Goal: Find specific page/section: Find specific page/section

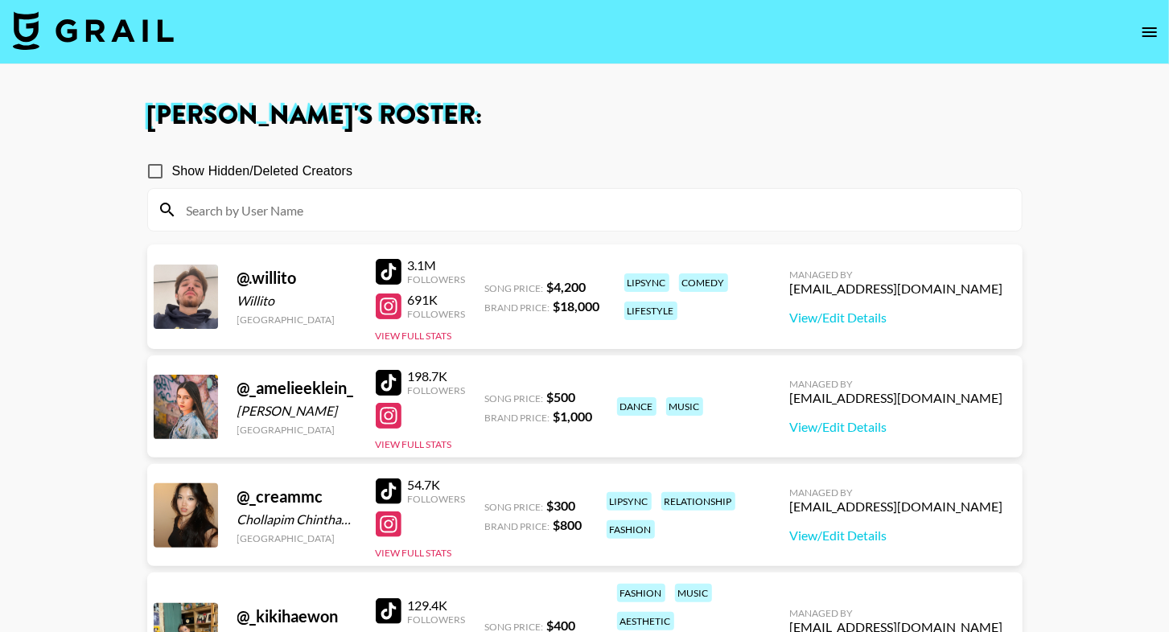
click at [80, 35] on img at bounding box center [93, 30] width 161 height 39
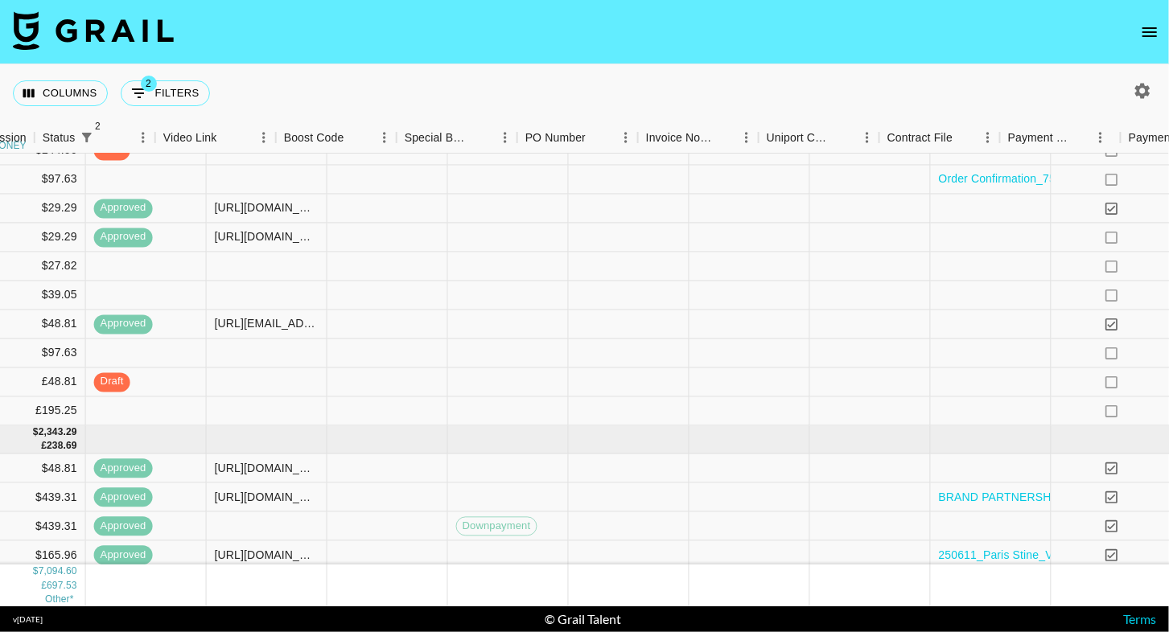
scroll to position [314, 1642]
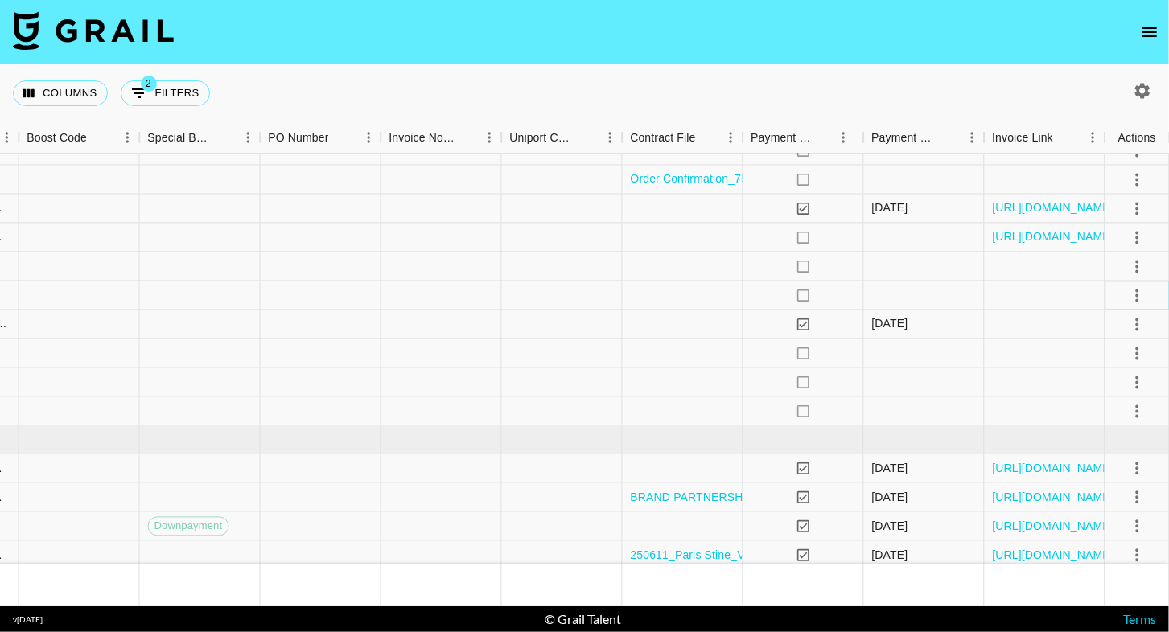
click at [1134, 303] on icon "select merge strategy" at bounding box center [1137, 295] width 19 height 19
click at [1104, 353] on li "Decline" at bounding box center [1117, 358] width 105 height 29
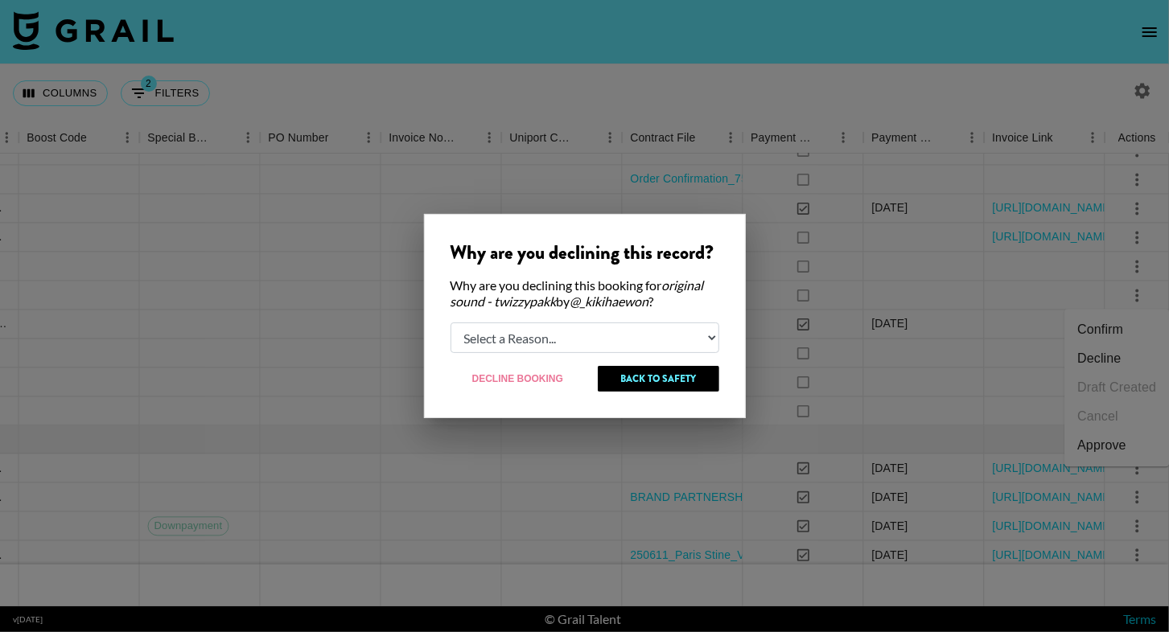
click at [641, 330] on select "Select a Reason... Relogging this deal due to a data issue The [PERSON_NAME] ca…" at bounding box center [585, 338] width 269 height 31
select select "booker_cancel"
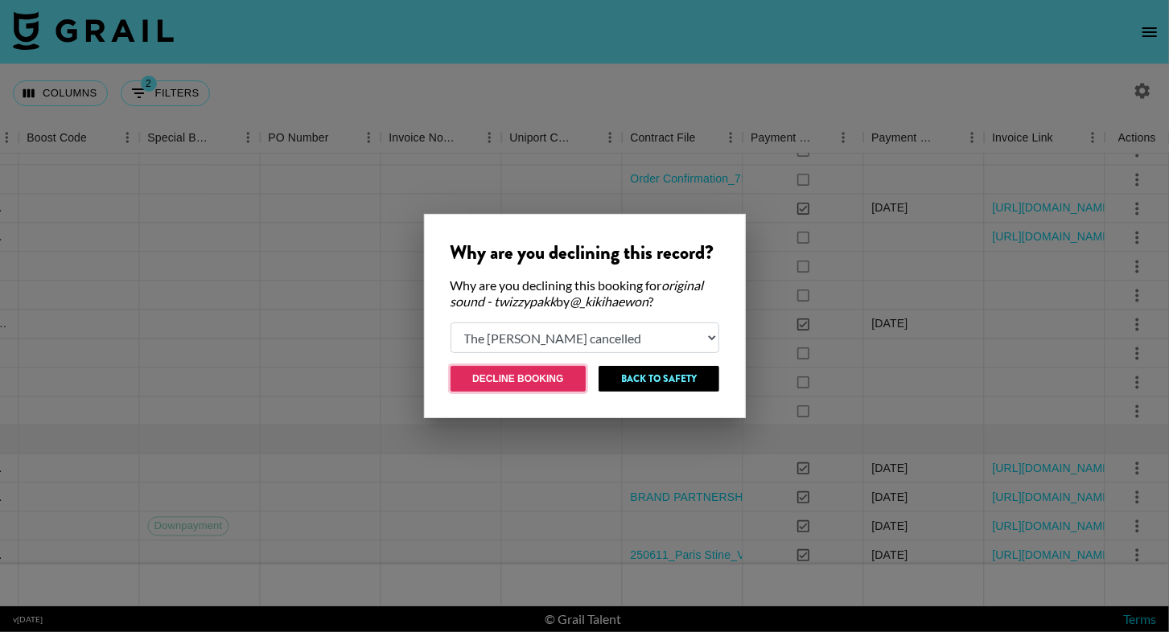
click at [507, 384] on button "Decline Booking" at bounding box center [519, 379] width 136 height 26
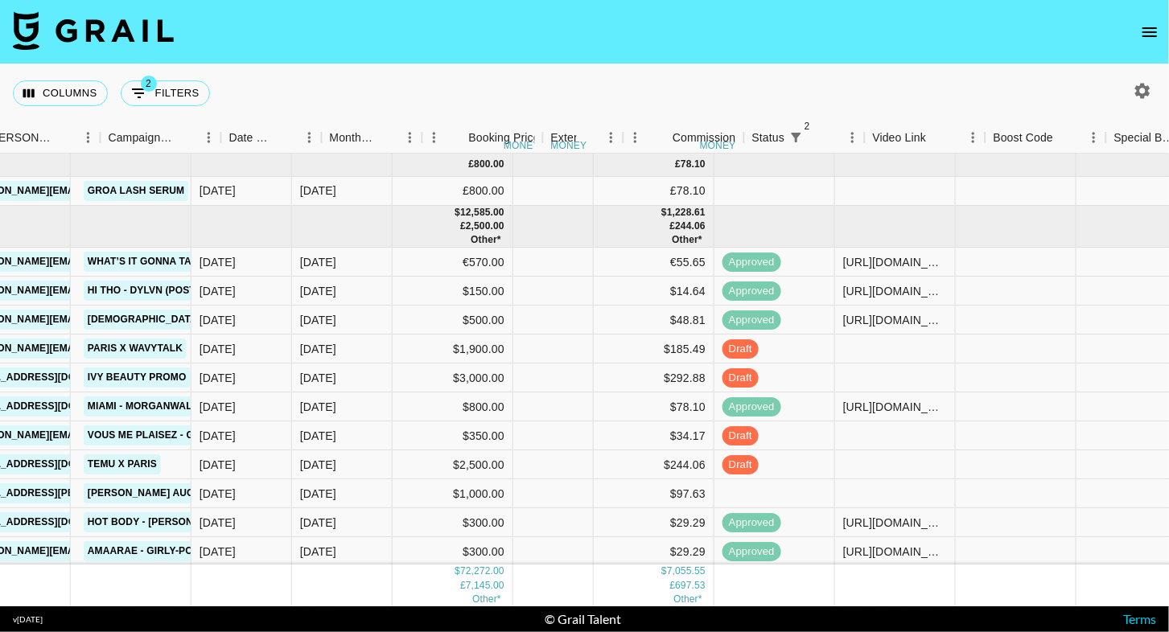
scroll to position [0, 850]
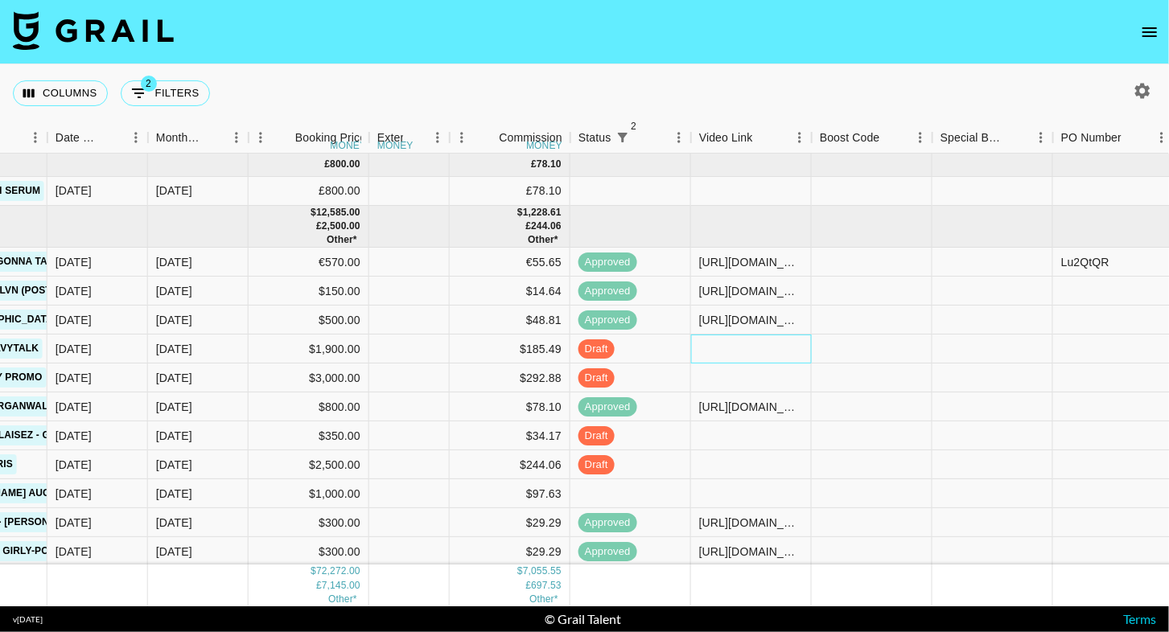
click at [705, 348] on div at bounding box center [751, 349] width 121 height 29
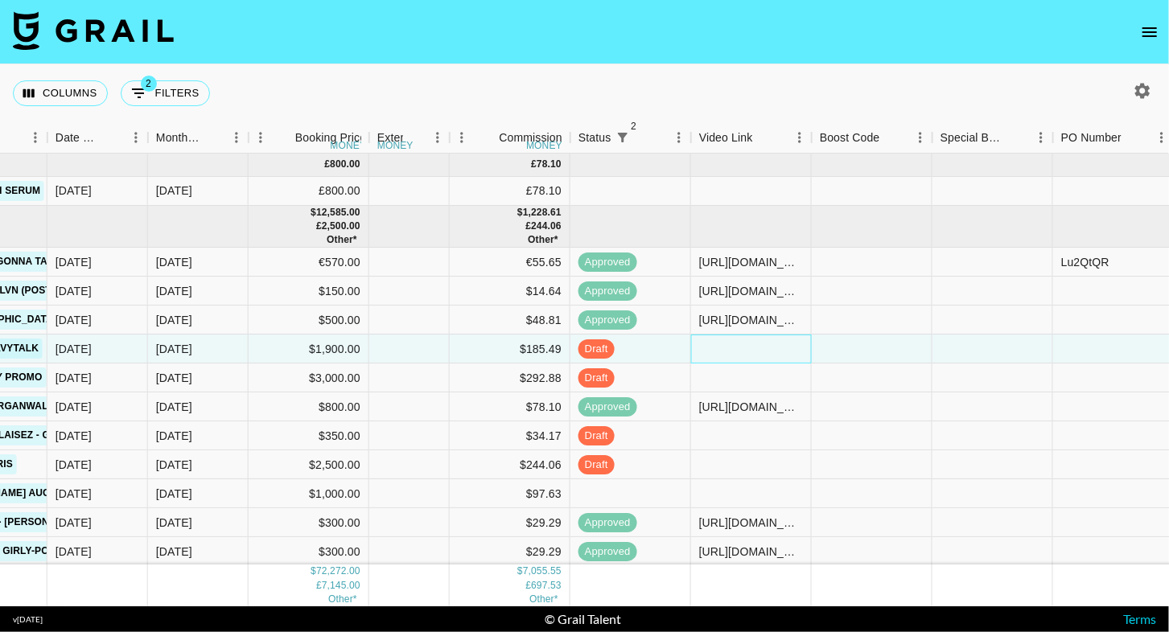
click at [705, 348] on div at bounding box center [751, 349] width 121 height 29
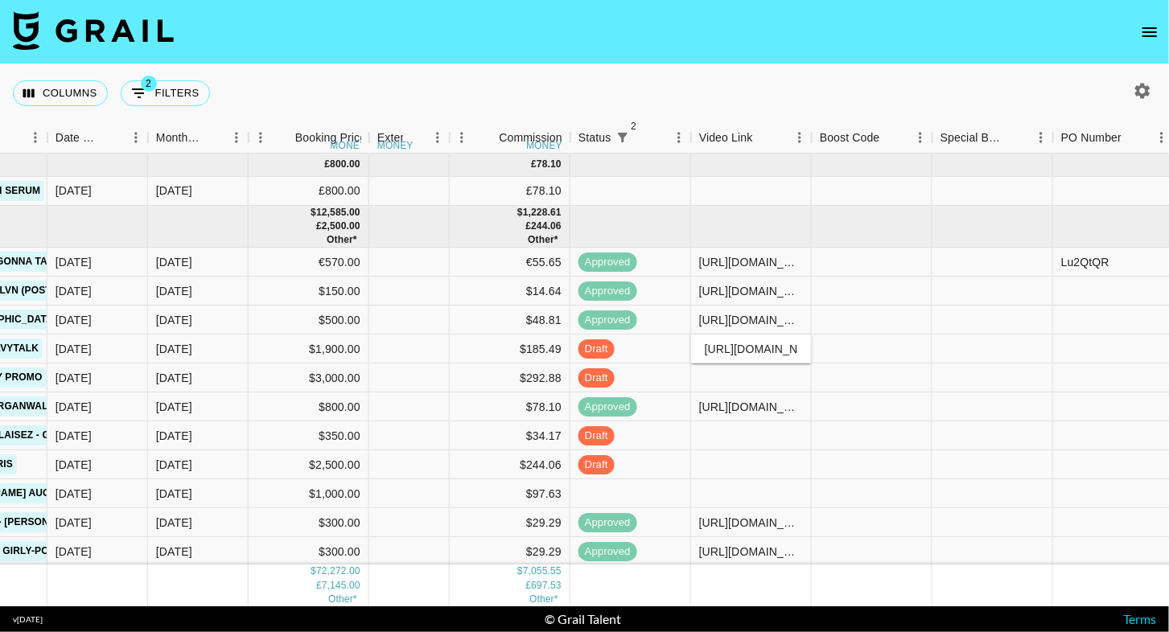
scroll to position [0, 370]
click at [841, 69] on div "Columns 2 Filters + Booking" at bounding box center [584, 93] width 1169 height 58
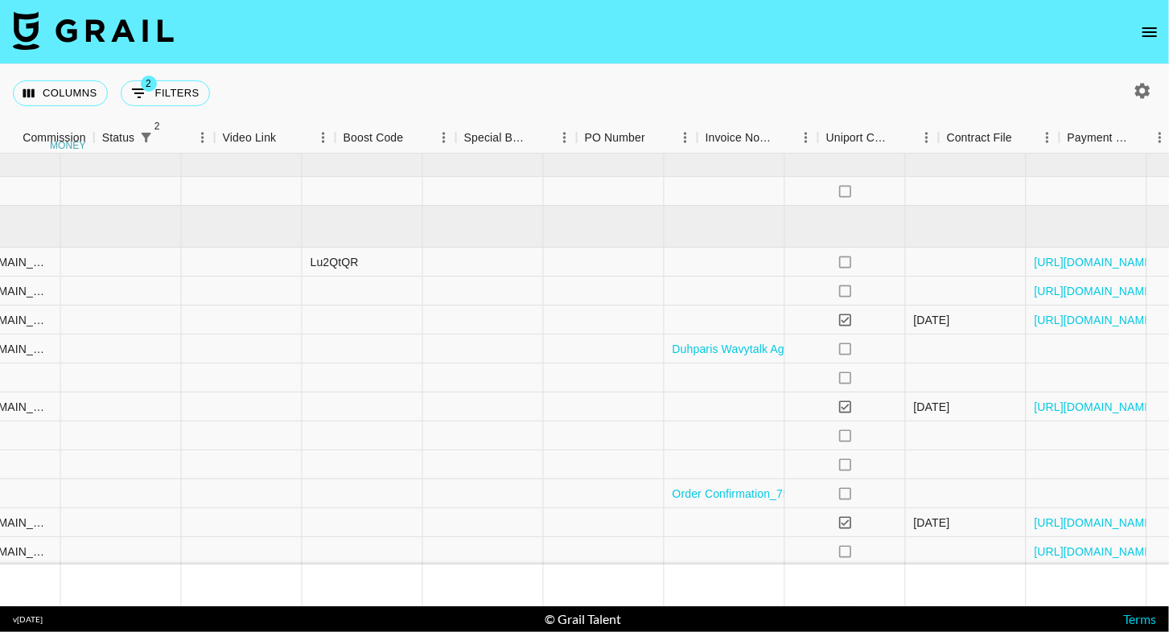
scroll to position [0, 1642]
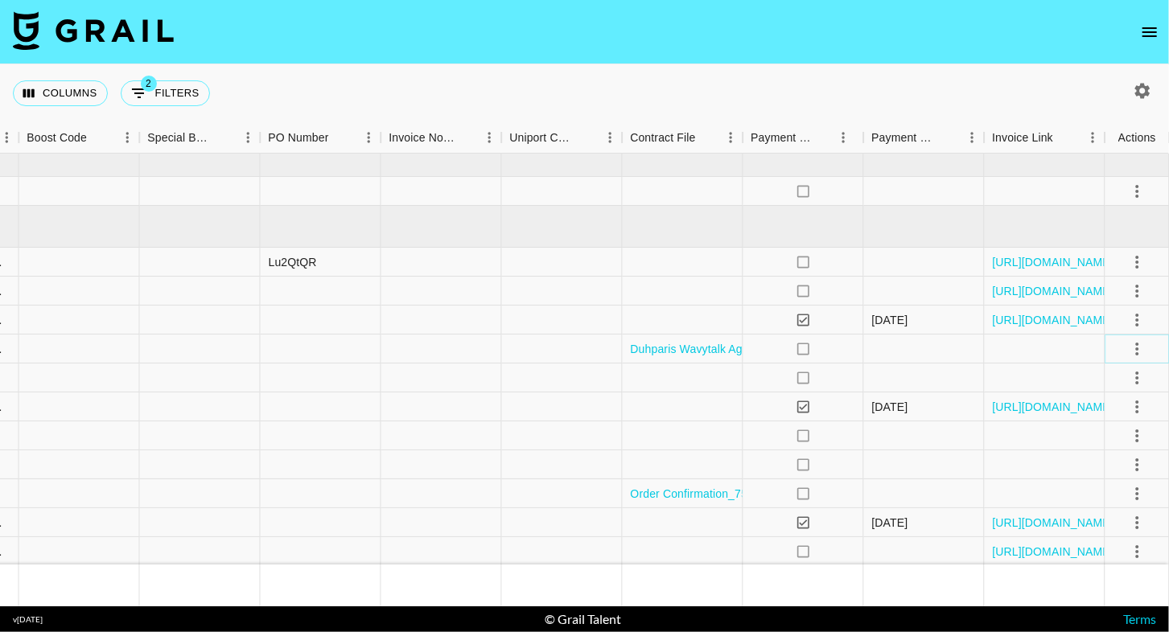
click at [1137, 350] on icon "select merge strategy" at bounding box center [1137, 349] width 19 height 19
click at [1120, 505] on div "Approve" at bounding box center [1101, 498] width 49 height 19
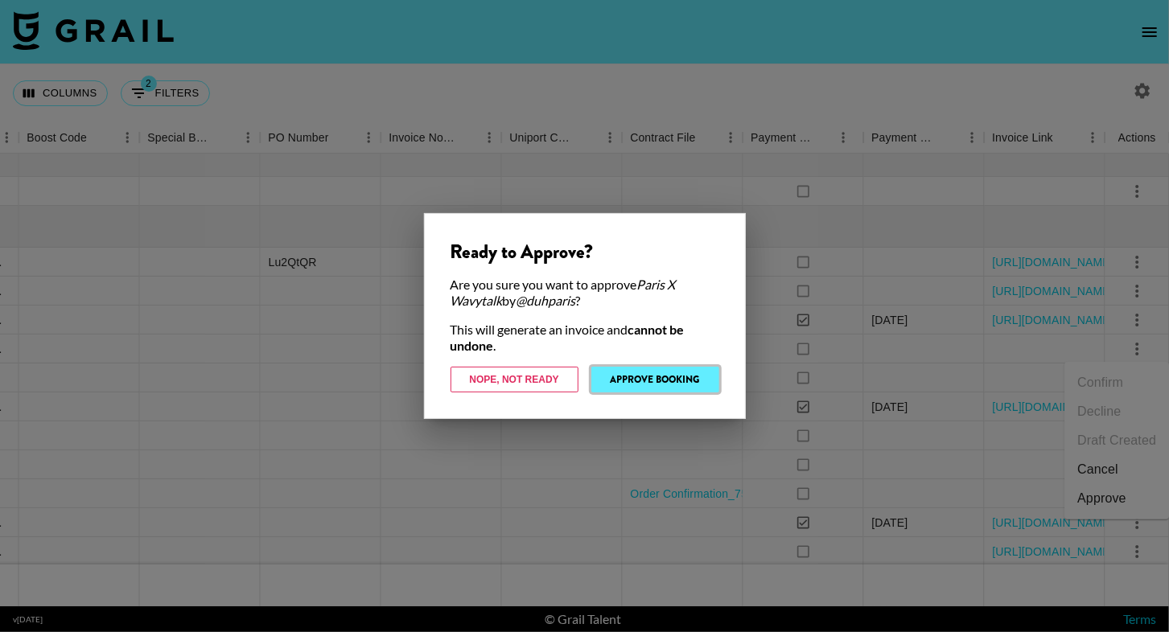
click at [656, 389] on button "Approve Booking" at bounding box center [655, 380] width 128 height 26
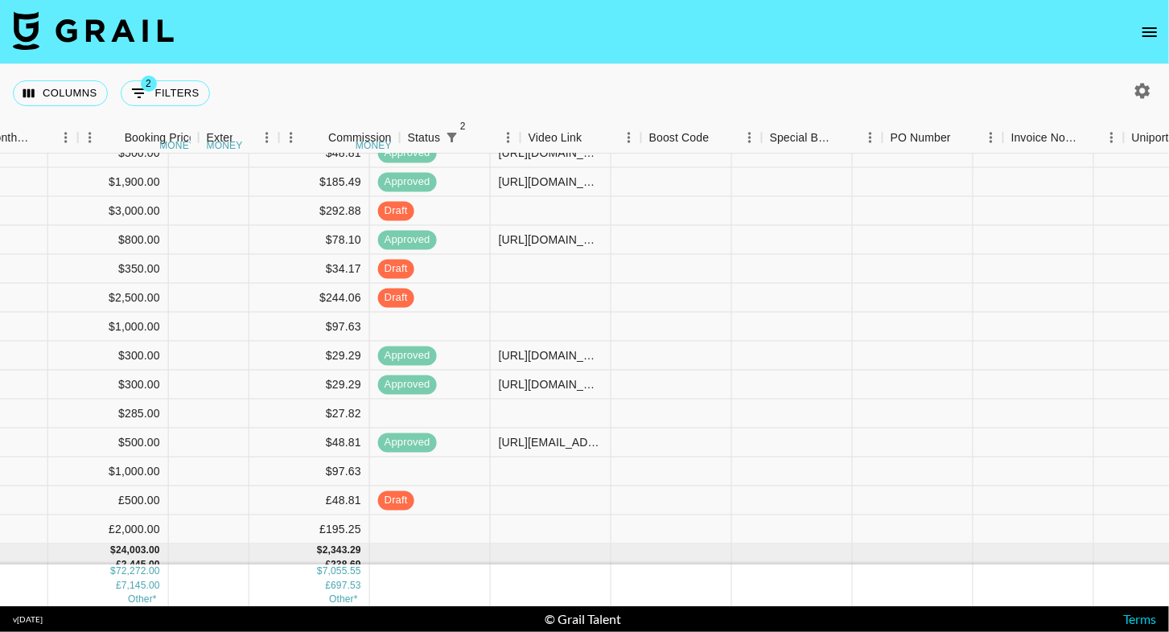
scroll to position [167, 1062]
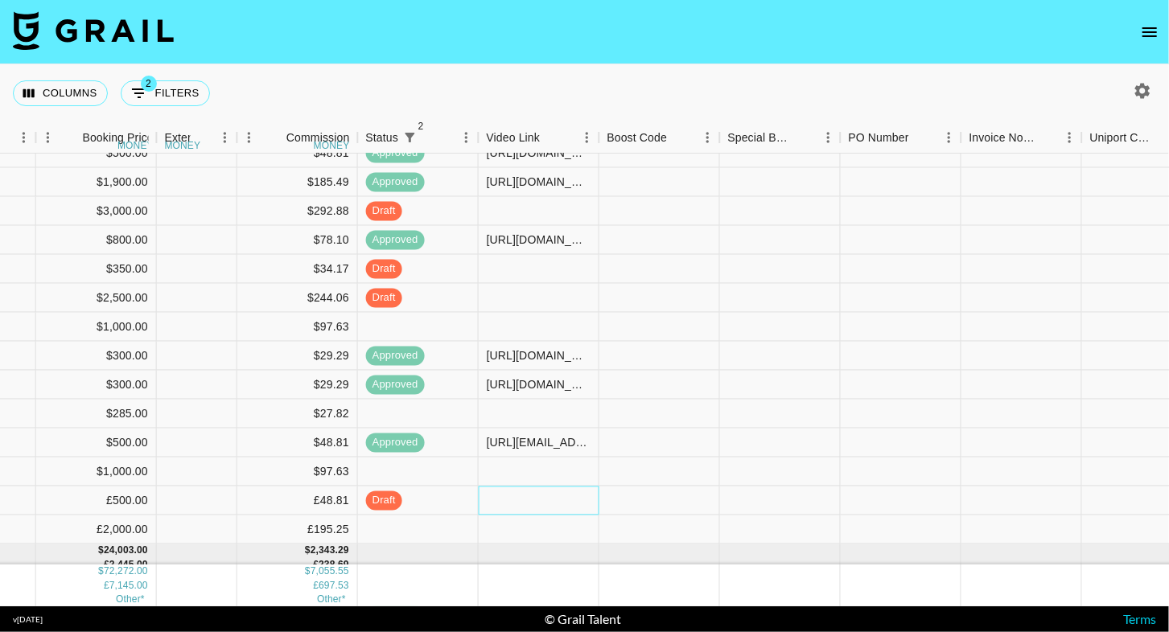
click at [505, 495] on div at bounding box center [539, 501] width 121 height 29
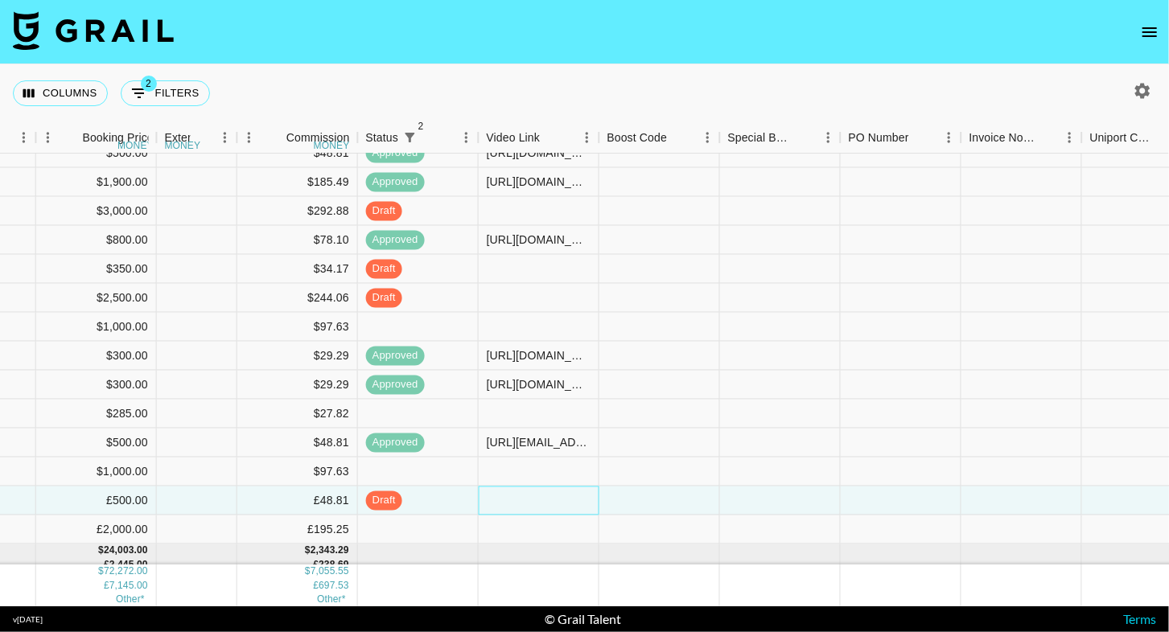
click at [505, 495] on div at bounding box center [539, 501] width 121 height 29
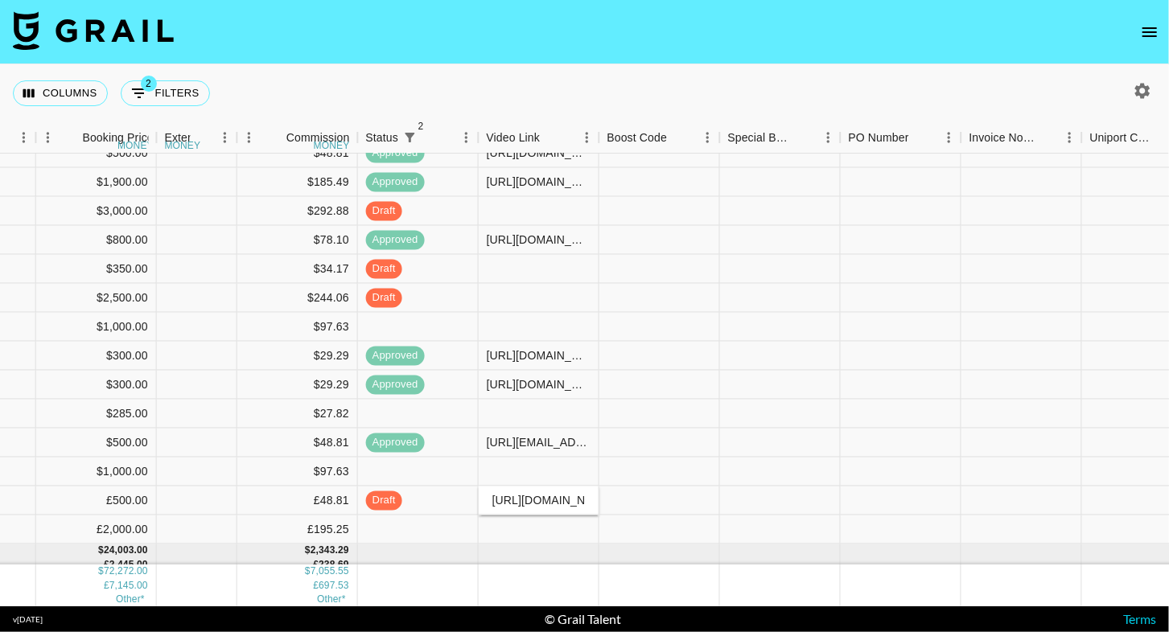
scroll to position [0, 245]
type input "[URL][DOMAIN_NAME]"
click at [702, 63] on nav at bounding box center [584, 32] width 1169 height 64
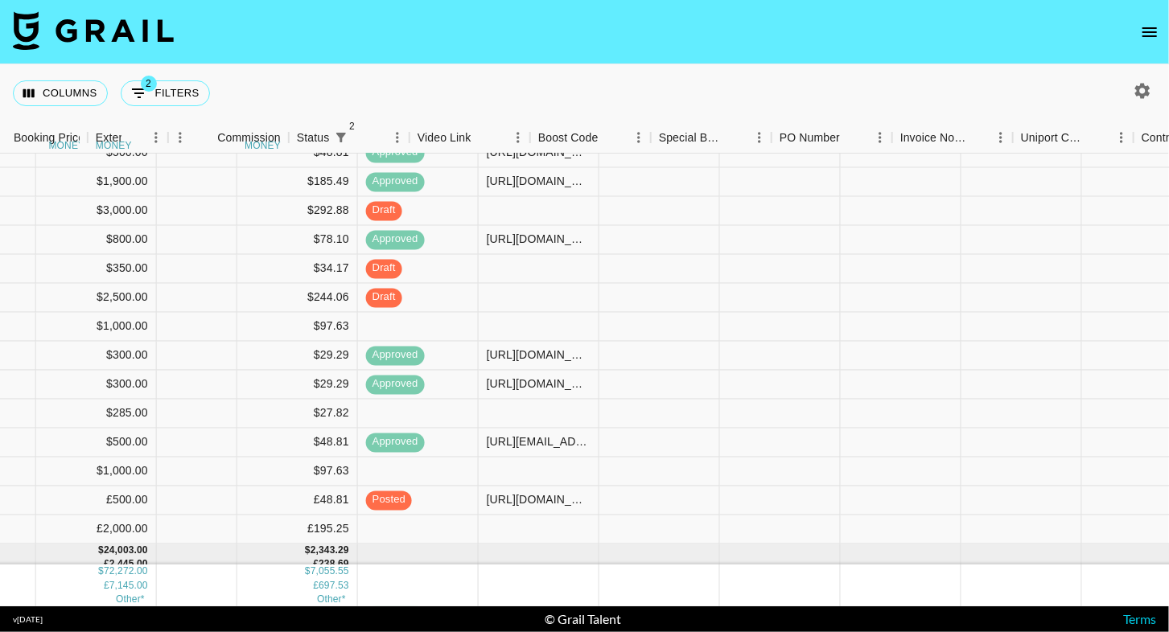
scroll to position [167, 1642]
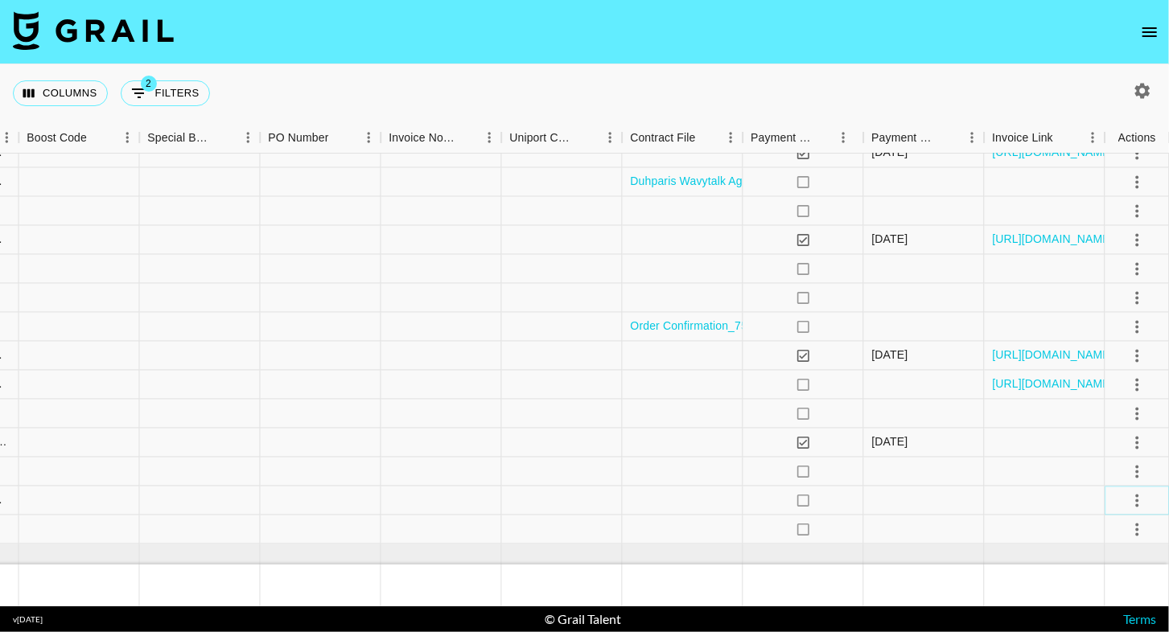
click at [1139, 495] on icon "select merge strategy" at bounding box center [1137, 500] width 19 height 19
click at [1133, 475] on li "Approve" at bounding box center [1117, 465] width 105 height 29
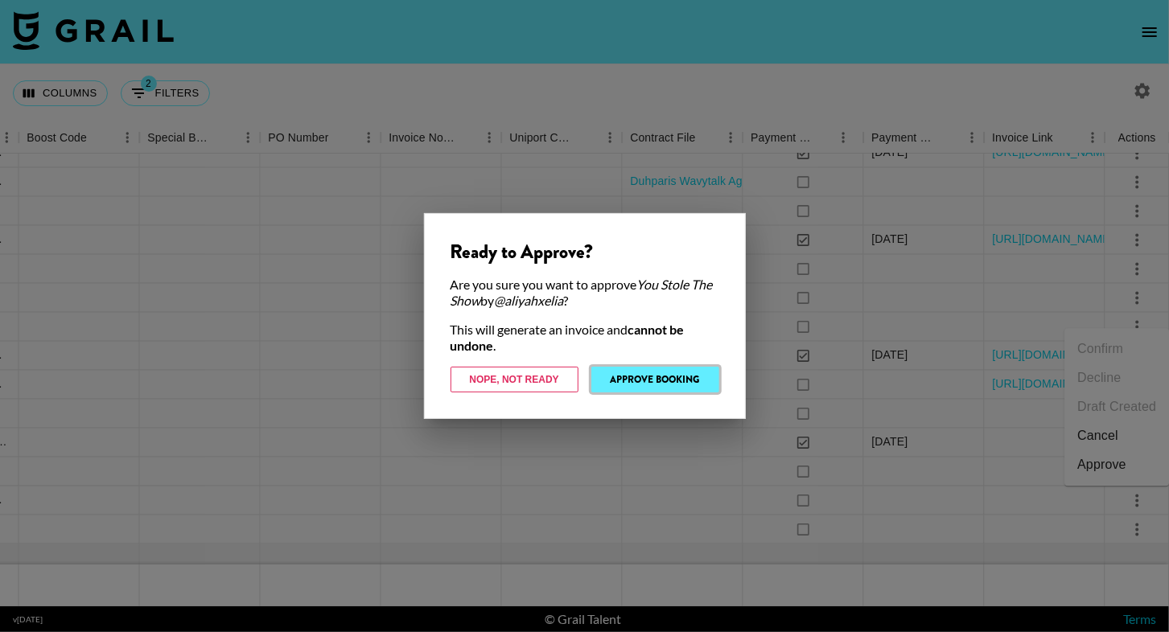
click at [702, 379] on button "Approve Booking" at bounding box center [655, 380] width 128 height 26
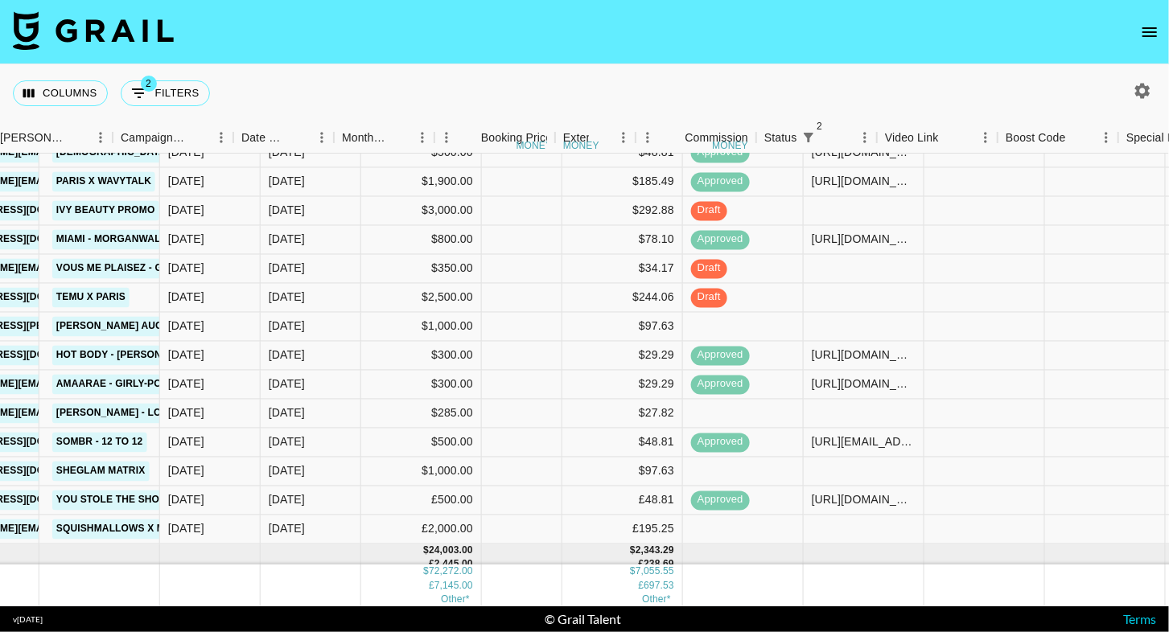
scroll to position [167, 664]
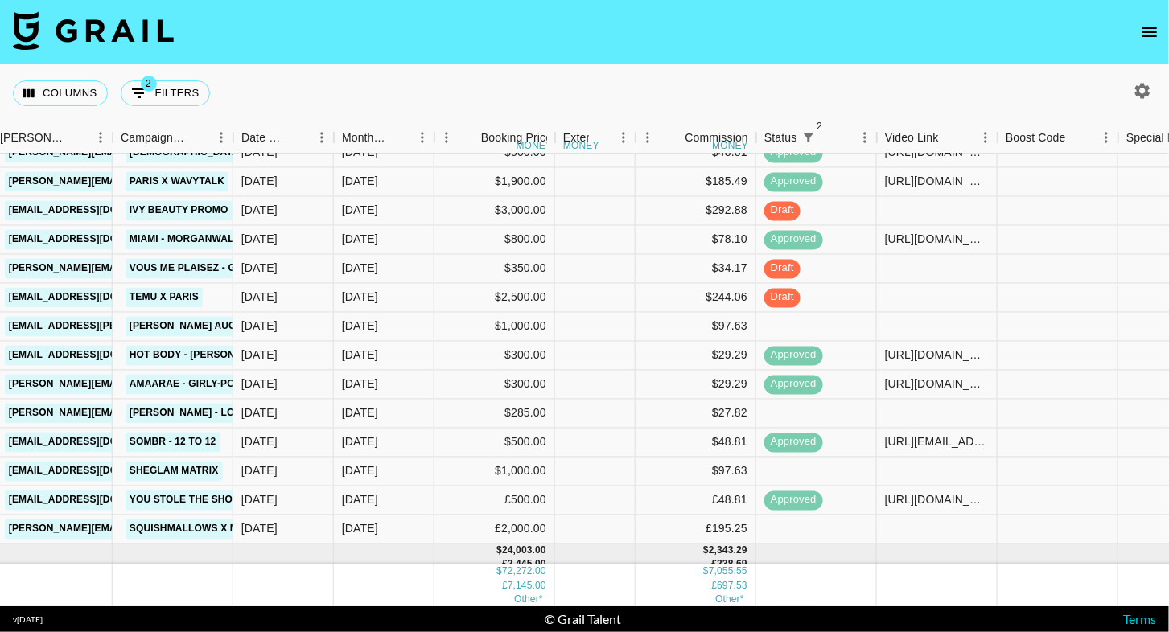
click at [1144, 28] on icon "open drawer" at bounding box center [1149, 32] width 19 height 19
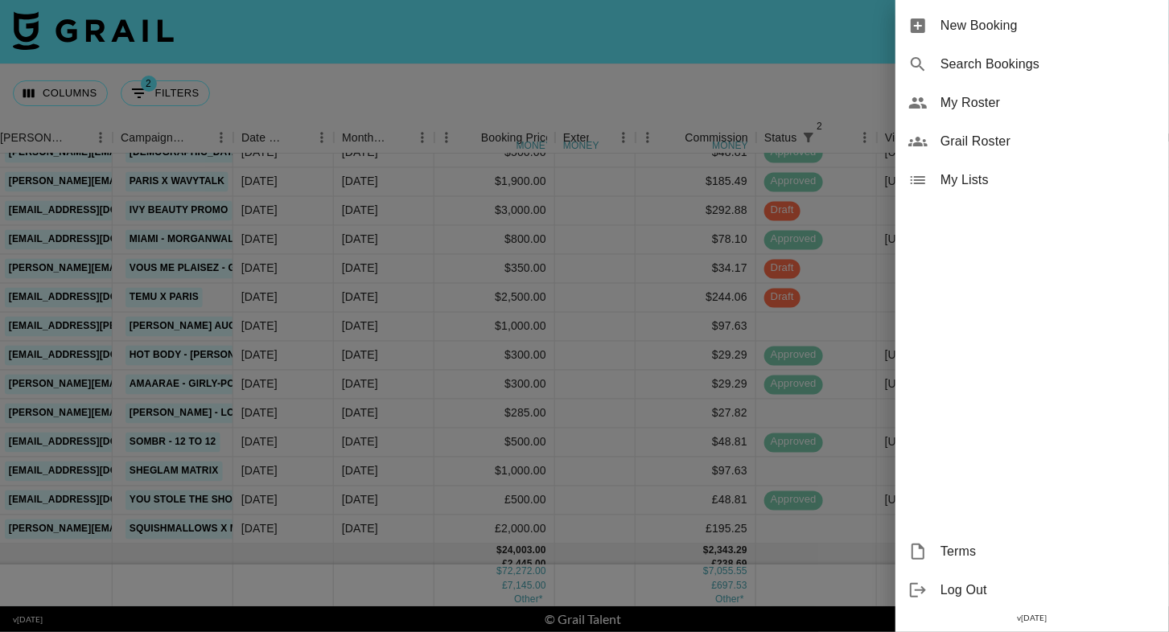
click at [998, 102] on span "My Roster" at bounding box center [1049, 102] width 216 height 19
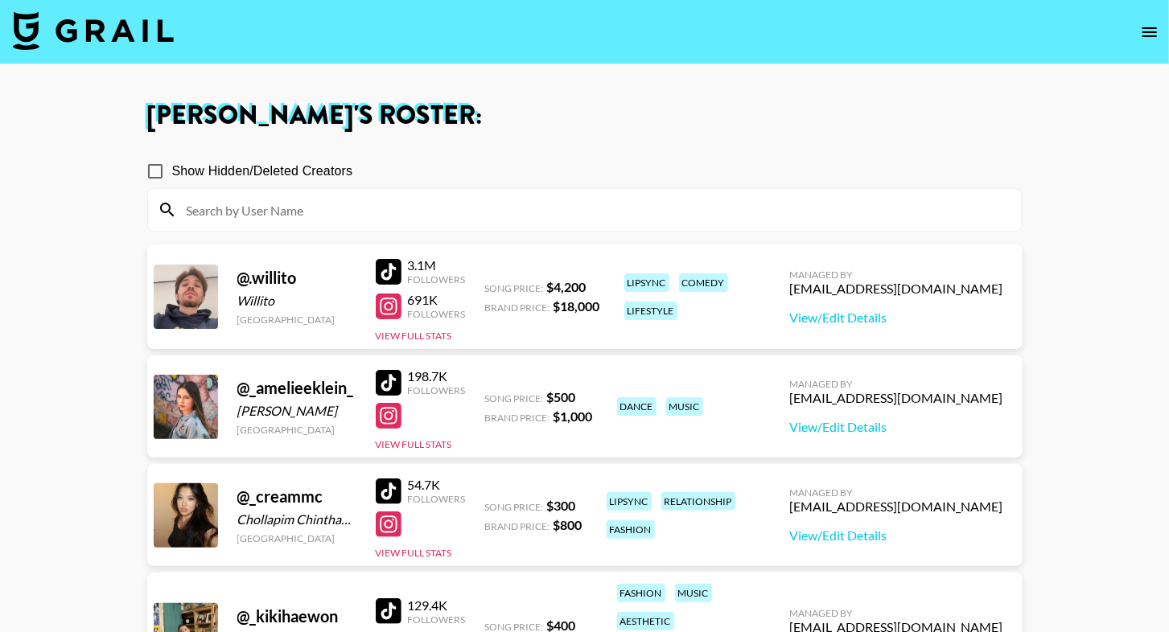
click at [616, 208] on input at bounding box center [594, 210] width 835 height 26
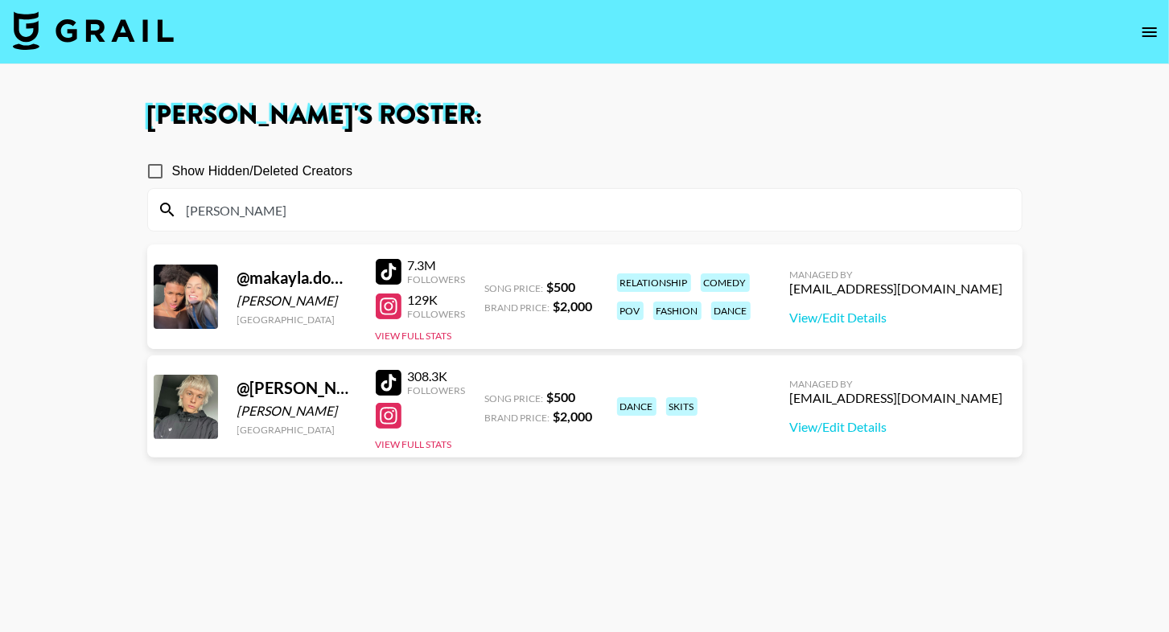
type input "[PERSON_NAME]"
click at [735, 163] on div "Show Hidden/Deleted Creators" at bounding box center [584, 171] width 875 height 34
drag, startPoint x: 392, startPoint y: 273, endPoint x: 275, endPoint y: 2, distance: 294.5
click at [0, 0] on section "[PERSON_NAME] 's Roster: Show Hidden/Deleted Creators [PERSON_NAME] @ [PERSON_N…" at bounding box center [584, 374] width 1169 height 748
click at [378, 267] on div at bounding box center [389, 272] width 26 height 26
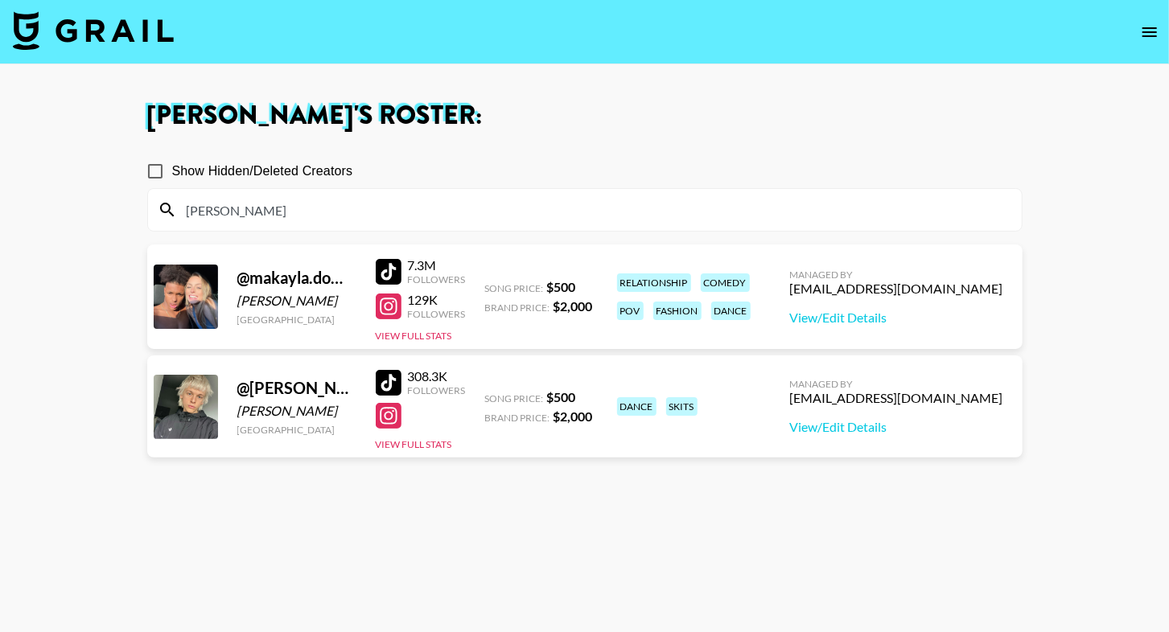
click at [299, 206] on input "[PERSON_NAME]" at bounding box center [594, 210] width 835 height 26
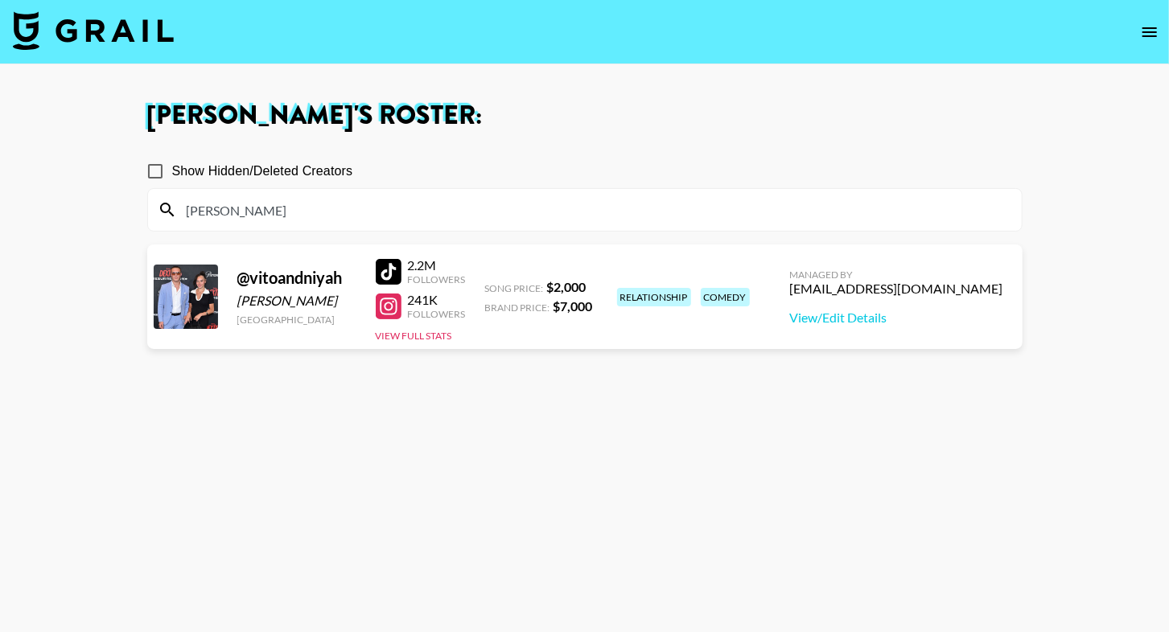
type input "[PERSON_NAME]"
click at [442, 162] on div "Show Hidden/Deleted Creators" at bounding box center [584, 171] width 875 height 34
click at [0, 0] on section "[PERSON_NAME] 's Roster: Show Hidden/Deleted Creators [PERSON_NAME] @ vitoandni…" at bounding box center [584, 374] width 1169 height 748
click at [348, 196] on div "[PERSON_NAME]" at bounding box center [585, 210] width 874 height 42
click at [348, 214] on input "[PERSON_NAME]" at bounding box center [594, 210] width 835 height 26
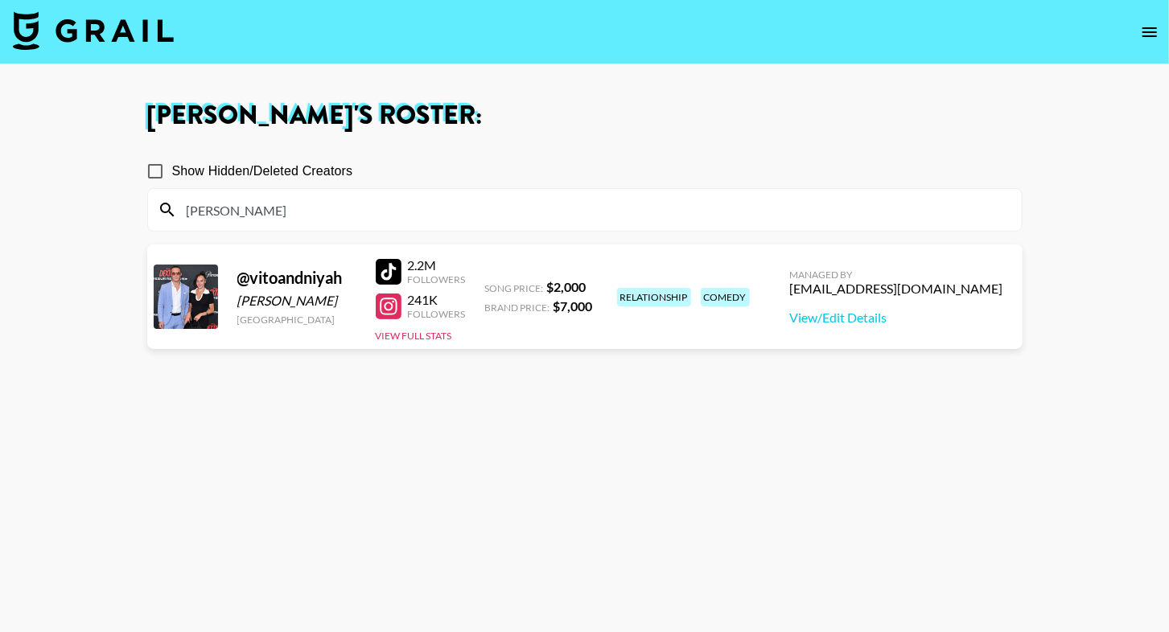
click at [348, 214] on input "[PERSON_NAME]" at bounding box center [594, 210] width 835 height 26
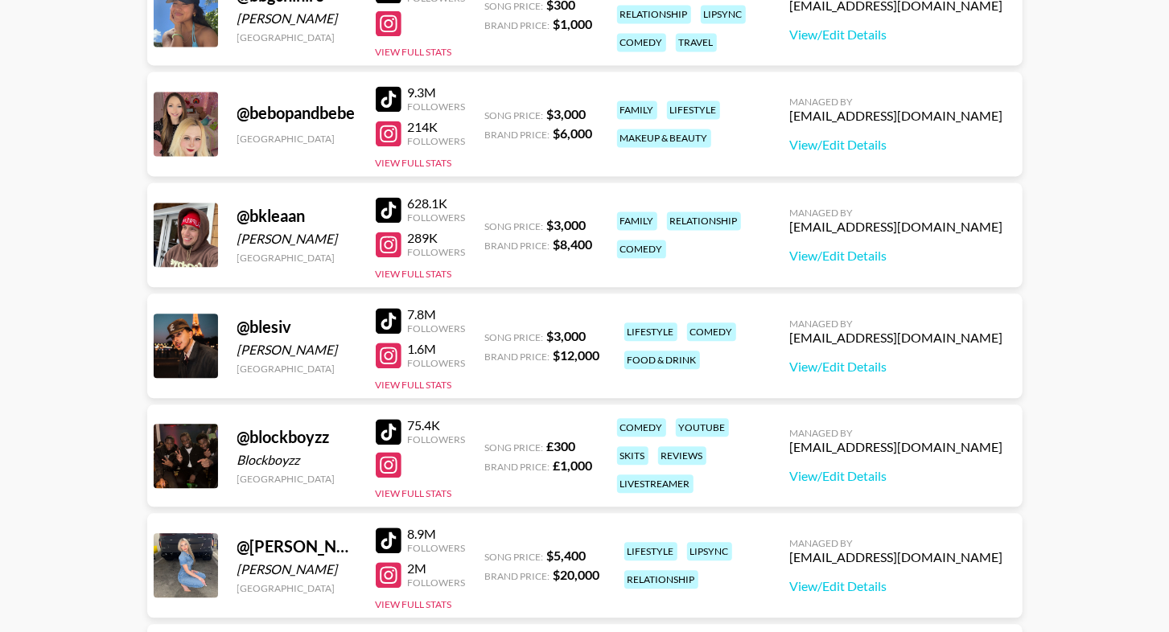
scroll to position [1982, 0]
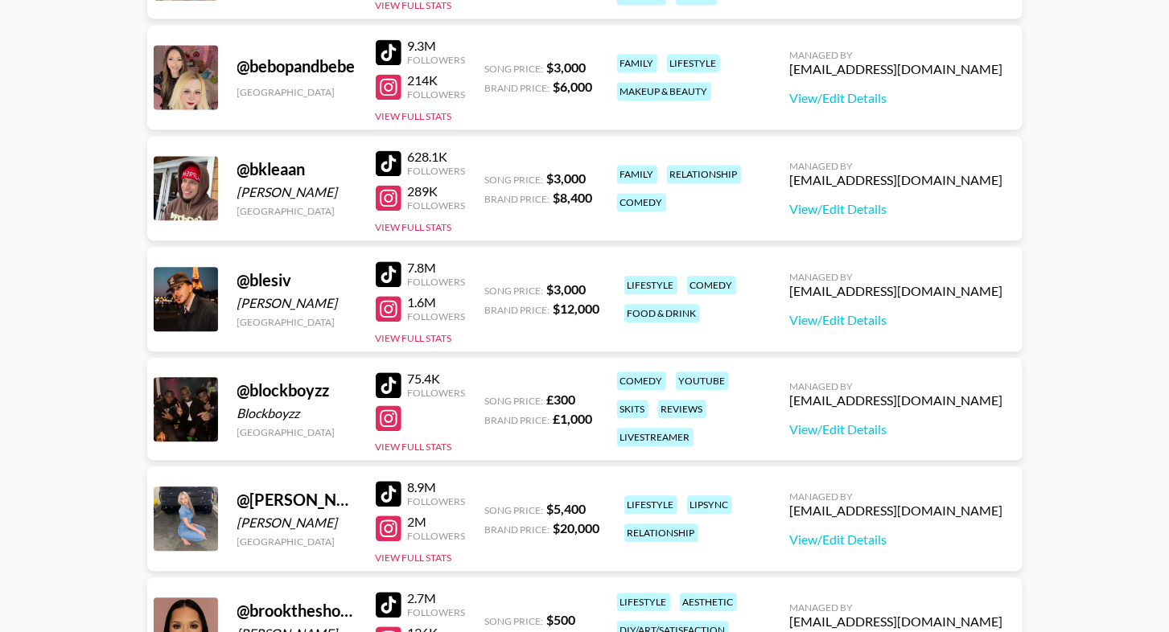
click at [395, 271] on div at bounding box center [389, 275] width 26 height 26
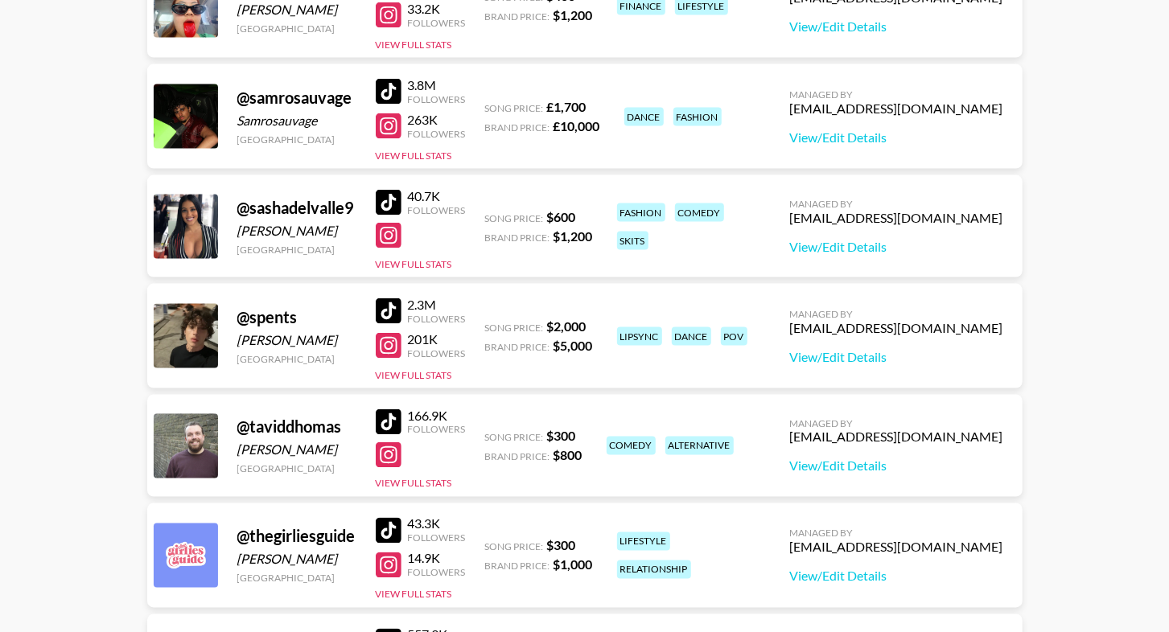
scroll to position [8345, 0]
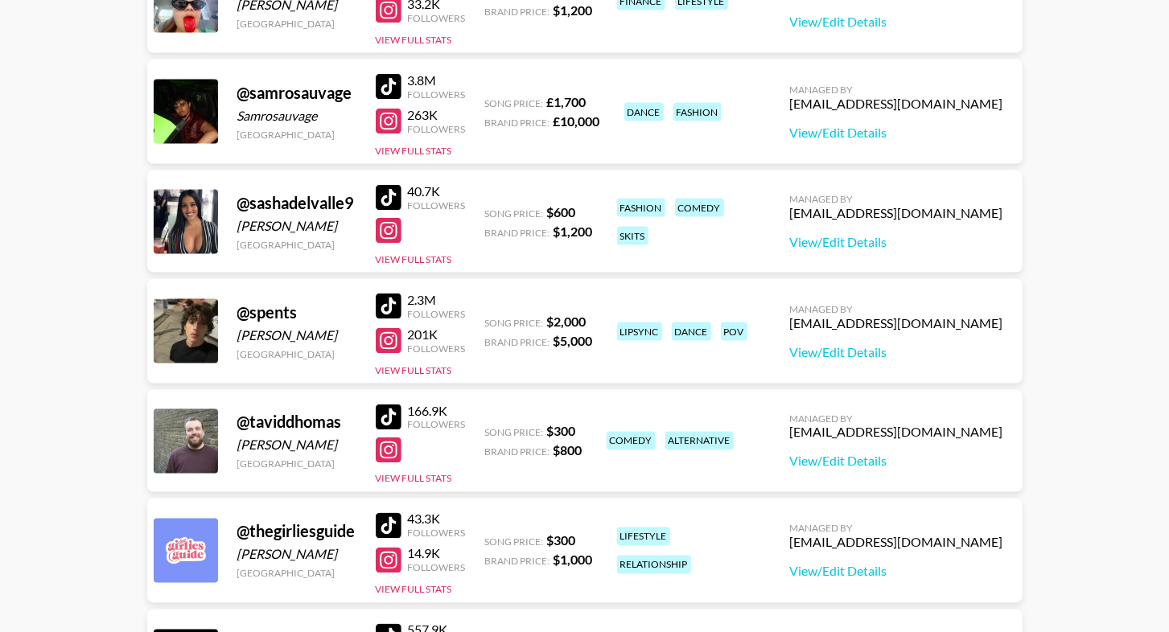
click at [391, 298] on div at bounding box center [389, 307] width 26 height 26
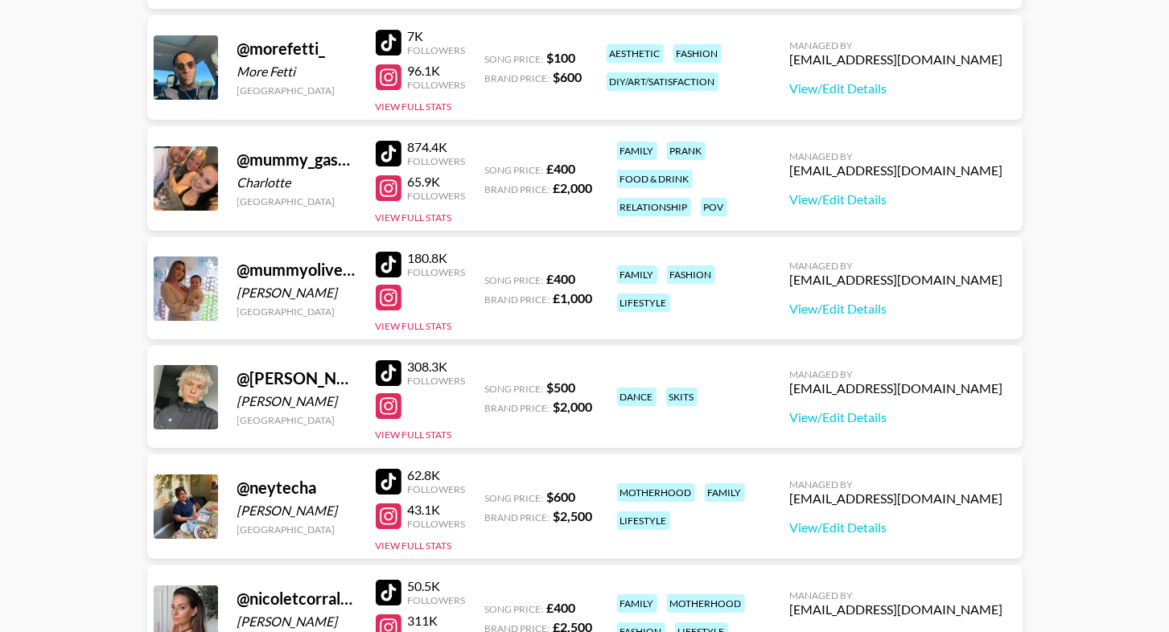
scroll to position [6627, 0]
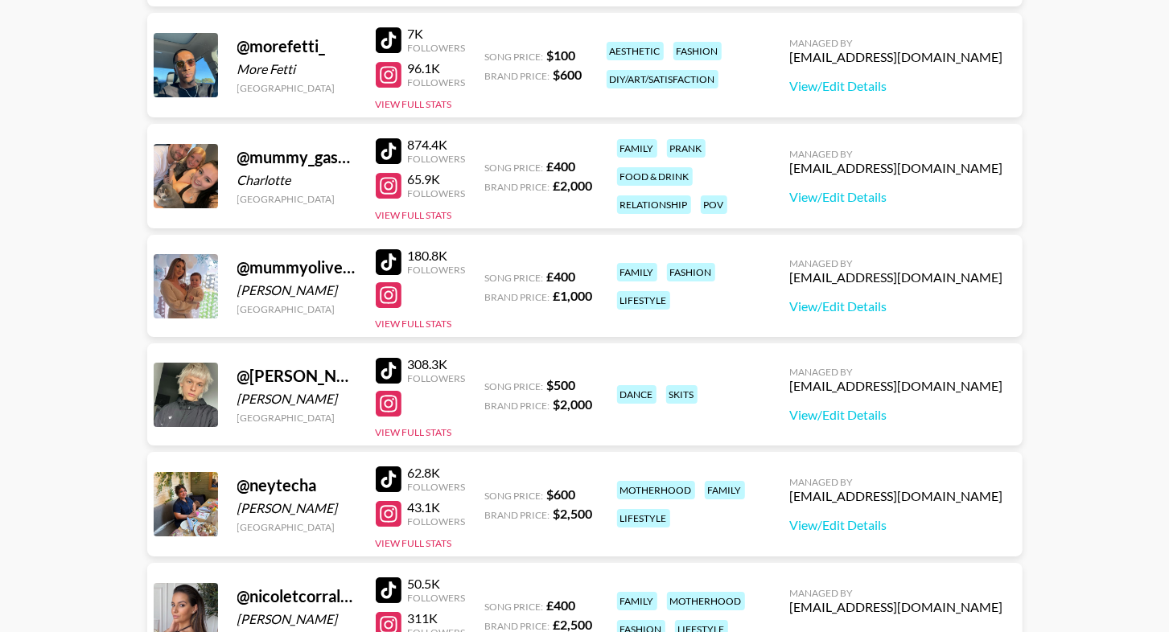
click at [385, 476] on div at bounding box center [389, 480] width 26 height 26
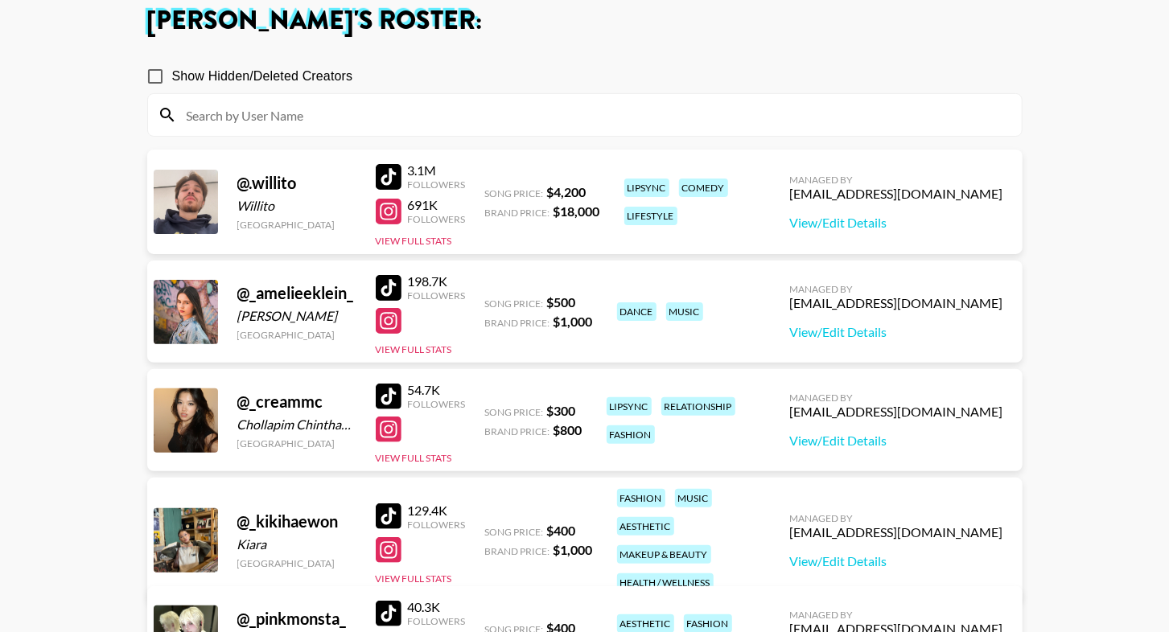
scroll to position [0, 0]
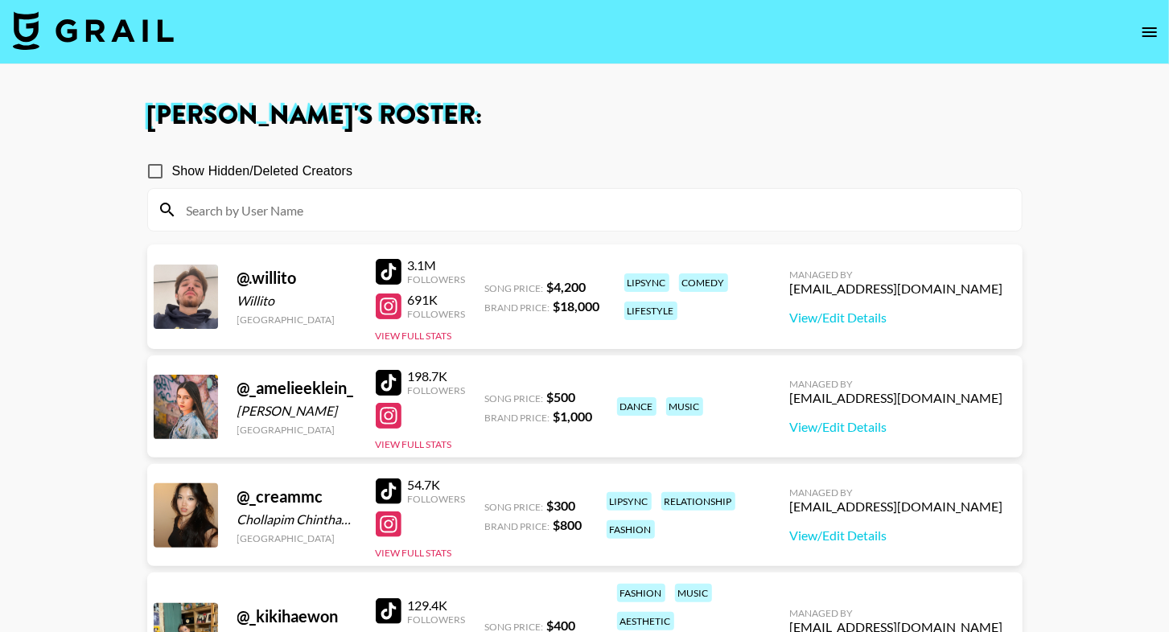
click at [76, 45] on img at bounding box center [93, 30] width 161 height 39
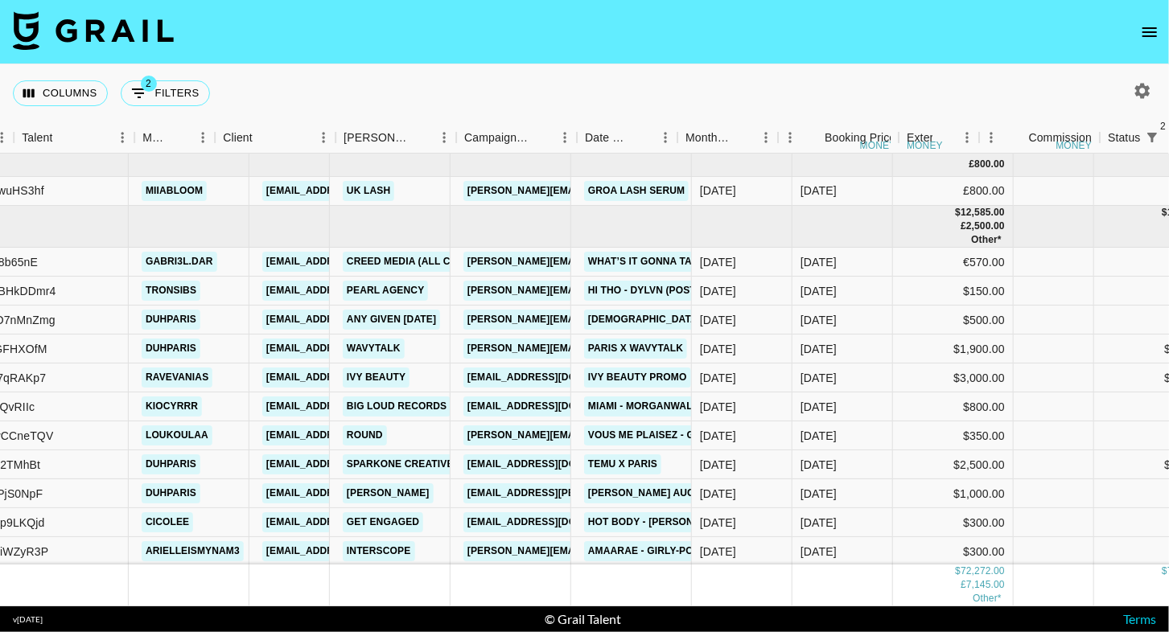
scroll to position [0, 408]
